Goal: Task Accomplishment & Management: Manage account settings

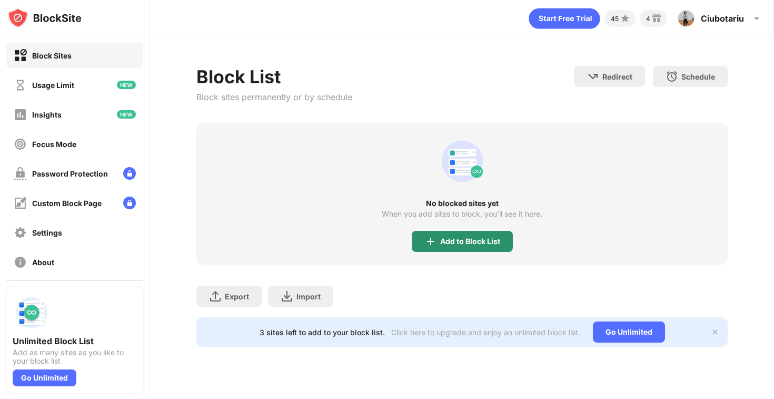
click at [476, 244] on div "Add to Block List" at bounding box center [470, 241] width 60 height 8
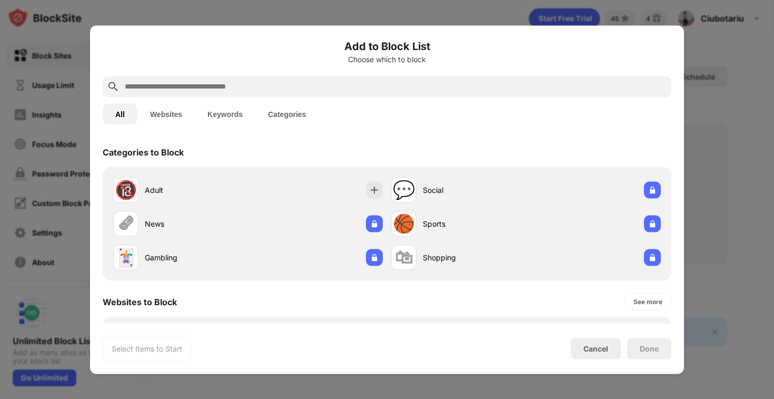
click at [248, 94] on div at bounding box center [387, 86] width 569 height 21
click at [227, 88] on input "text" at bounding box center [395, 86] width 543 height 13
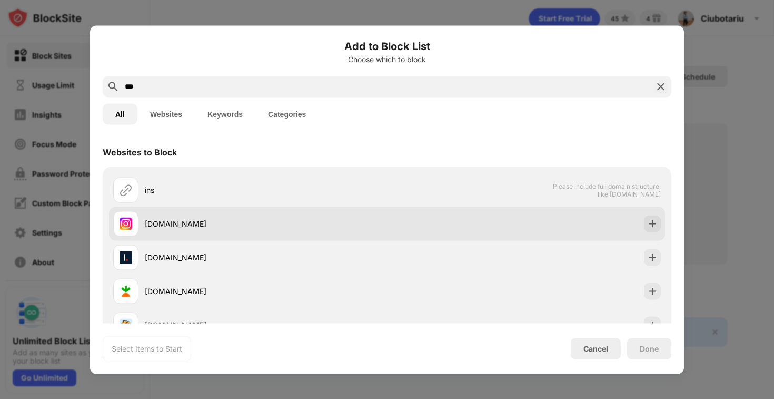
type input "***"
click at [650, 221] on img at bounding box center [652, 223] width 11 height 11
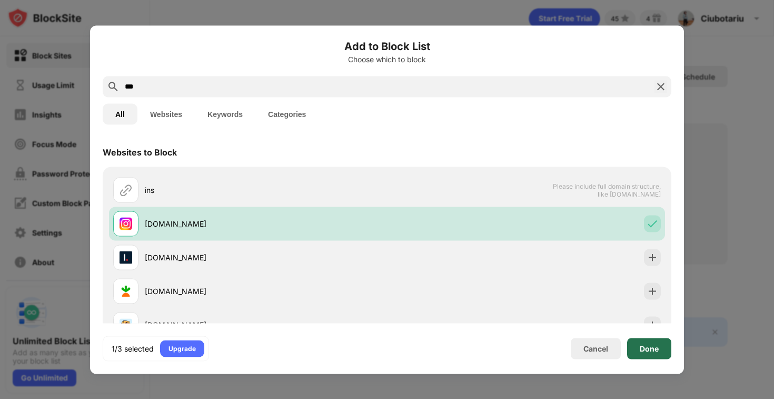
click at [660, 345] on div "Done" at bounding box center [649, 347] width 44 height 21
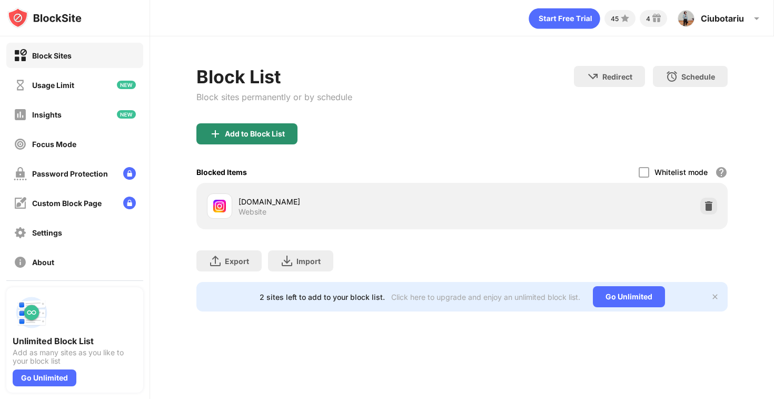
click at [277, 135] on div "Add to Block List" at bounding box center [255, 134] width 60 height 8
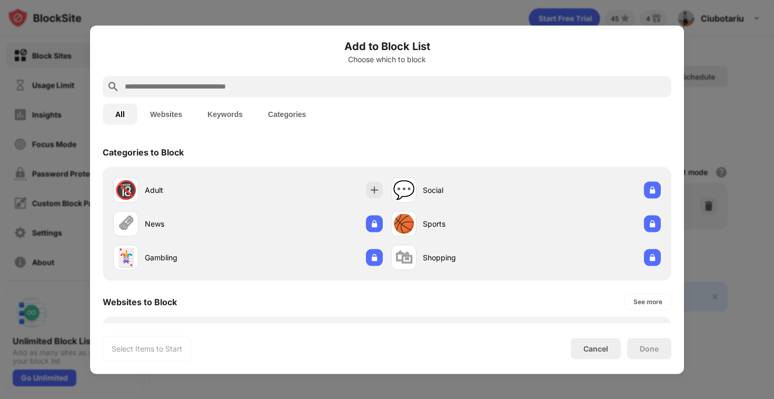
click at [240, 85] on input "text" at bounding box center [395, 86] width 543 height 13
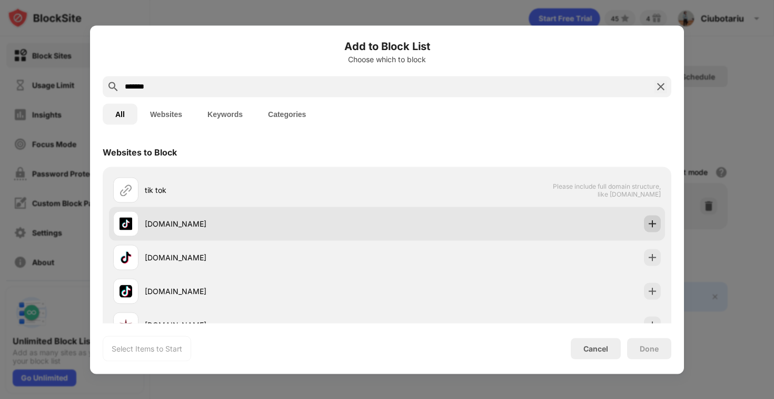
type input "*******"
click at [655, 227] on img at bounding box center [652, 223] width 11 height 11
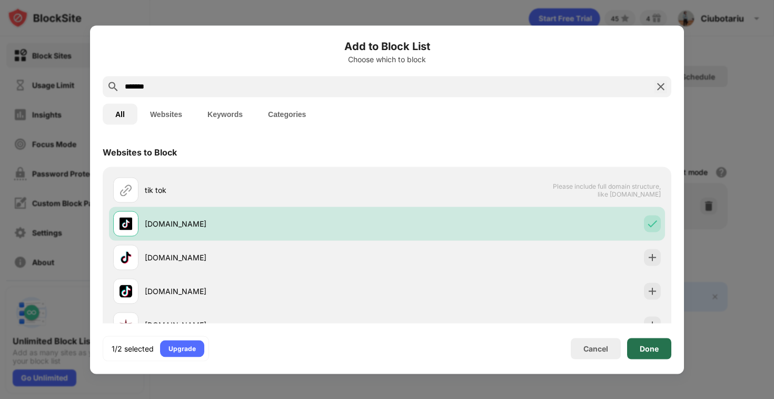
click at [670, 343] on div "Done" at bounding box center [649, 347] width 44 height 21
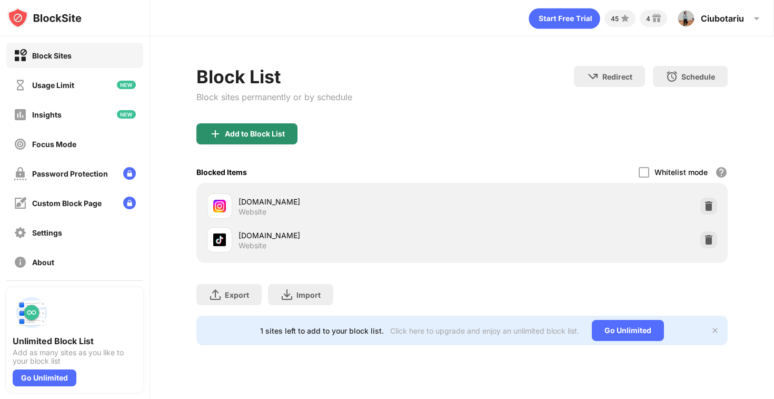
click at [234, 134] on div "Add to Block List" at bounding box center [255, 134] width 60 height 8
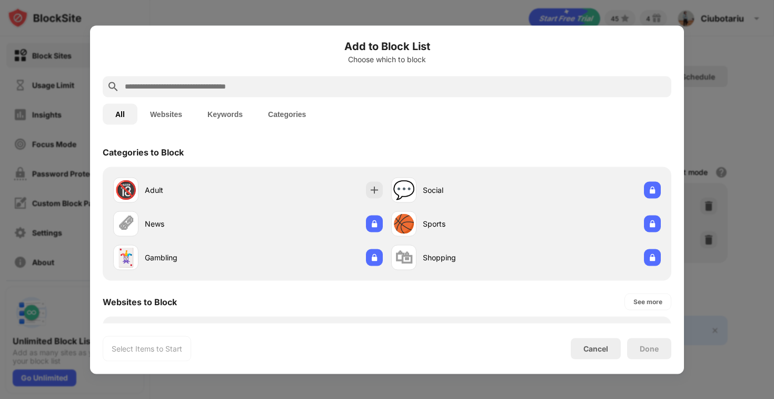
click at [271, 89] on input "text" at bounding box center [395, 86] width 543 height 13
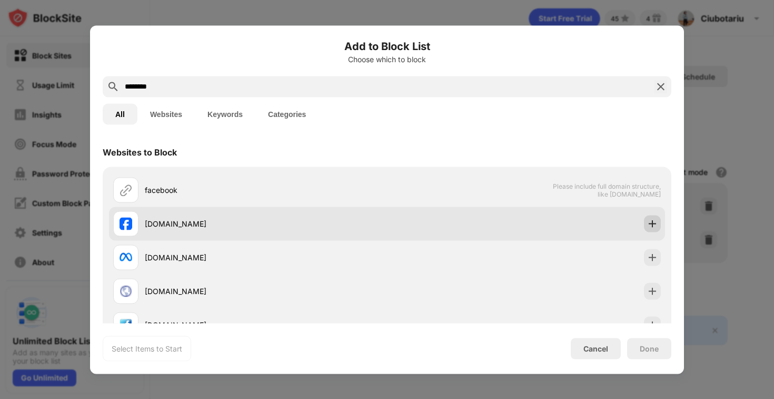
type input "********"
click at [652, 225] on img at bounding box center [652, 223] width 11 height 11
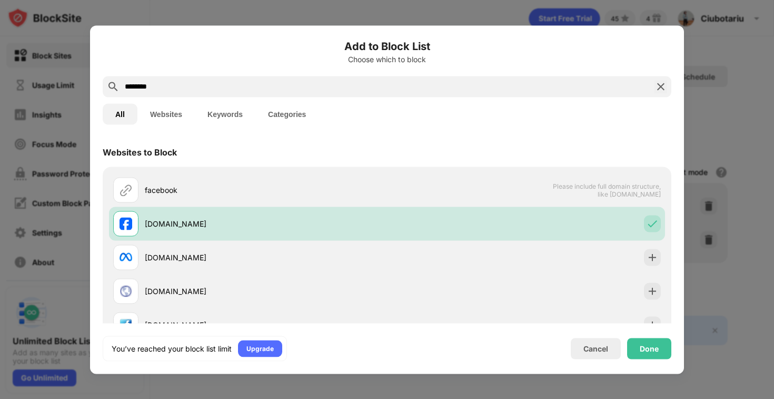
click at [655, 352] on div "Done" at bounding box center [649, 348] width 19 height 8
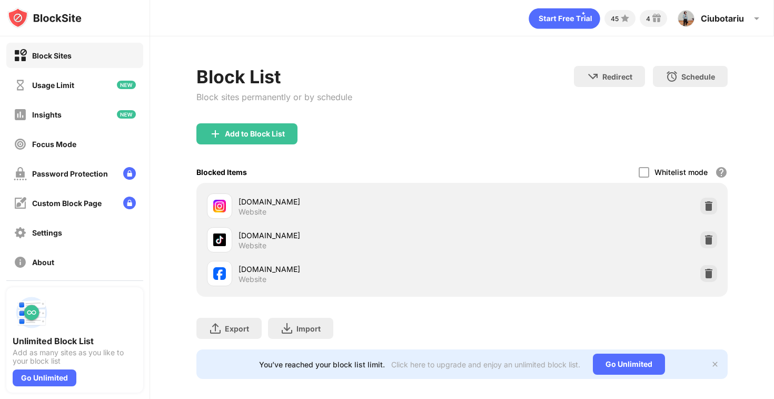
click at [472, 145] on div "Add to Block List" at bounding box center [461, 142] width 531 height 38
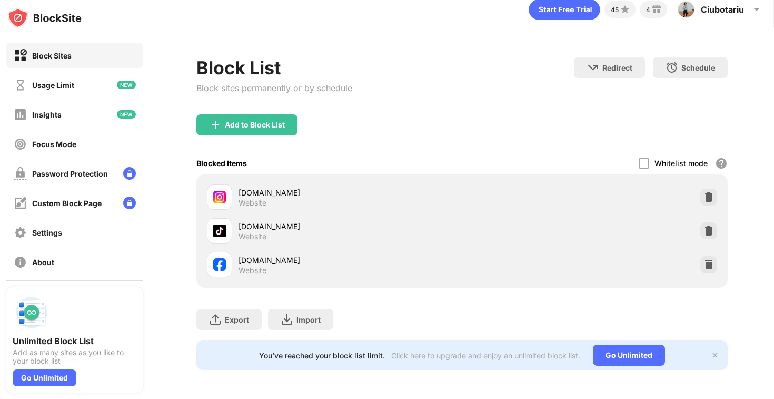
scroll to position [9, 0]
